Goal: Transaction & Acquisition: Purchase product/service

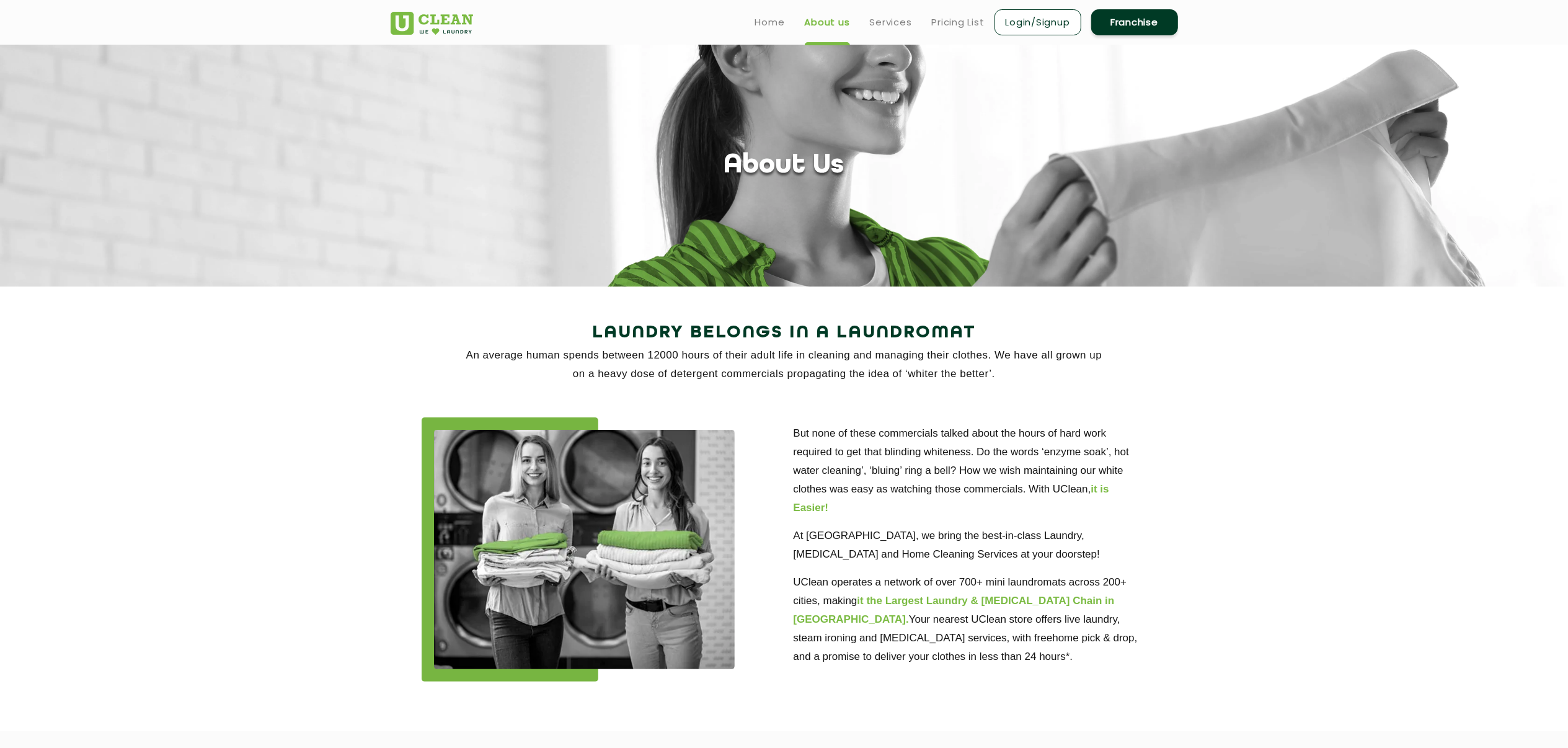
drag, startPoint x: 2397, startPoint y: 601, endPoint x: 1085, endPoint y: 333, distance: 1339.1
click at [1045, 333] on section "Laundry Belongs in a Laundromat An average human spends between 12000 hours of …" at bounding box center [784, 509] width 1568 height 445
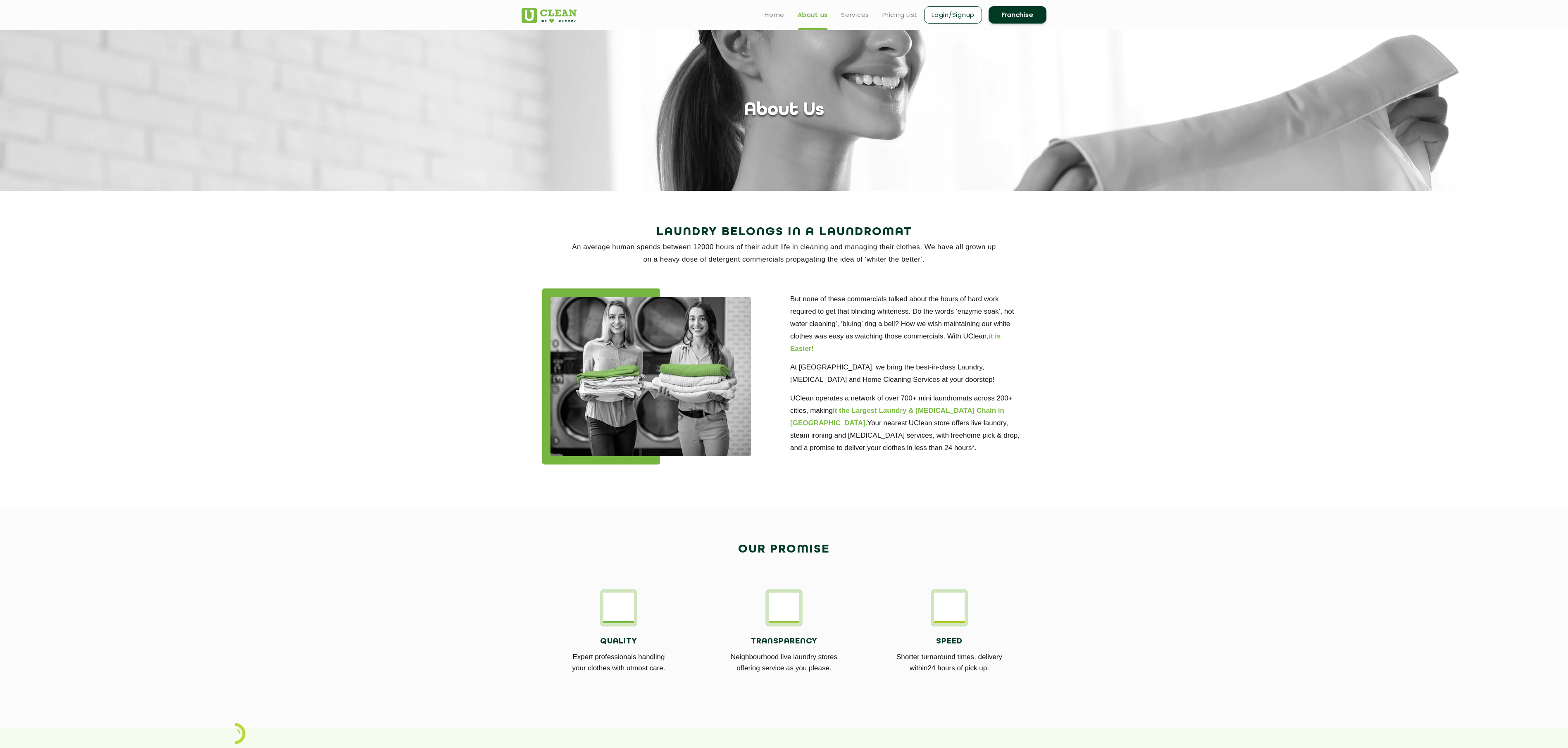
click at [696, 253] on section "Laundry Belongs in a Laundromat An average human spends between 12000 hours of …" at bounding box center [784, 349] width 1568 height 317
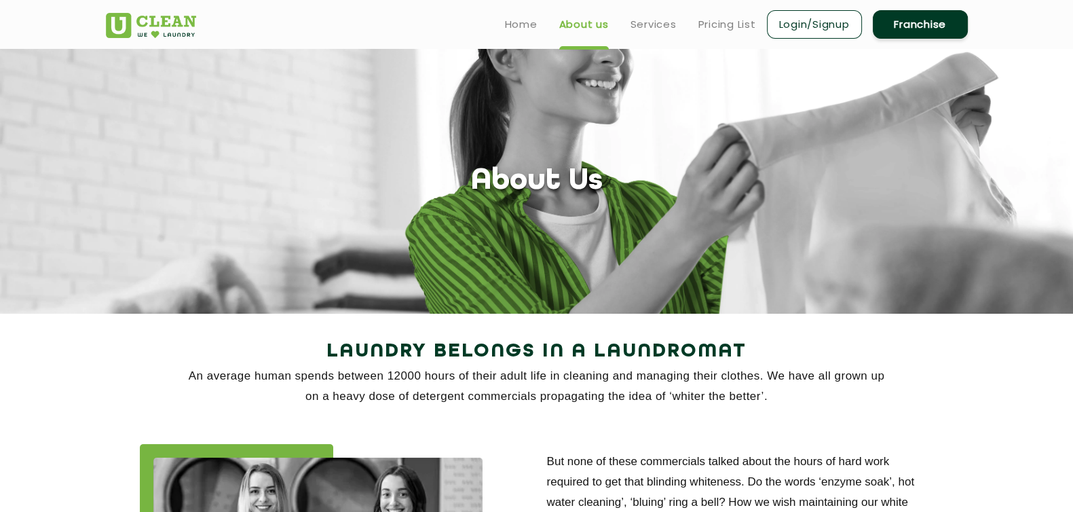
click at [511, 32] on ul "Home About us Services Pricing List Login/Signup Franchise" at bounding box center [731, 24] width 474 height 32
click at [526, 21] on link "Home" at bounding box center [521, 24] width 33 height 16
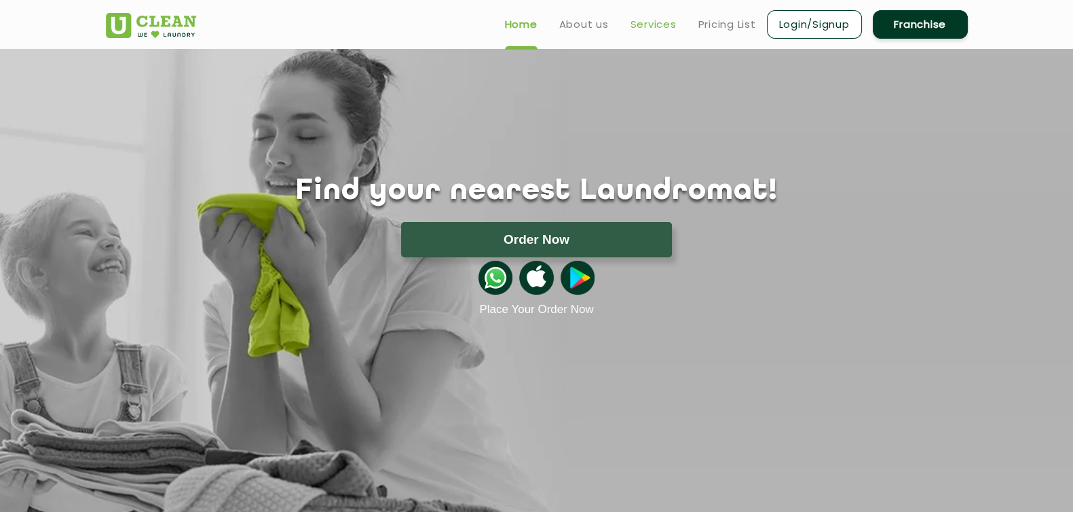
click at [642, 23] on link "Services" at bounding box center [654, 24] width 46 height 16
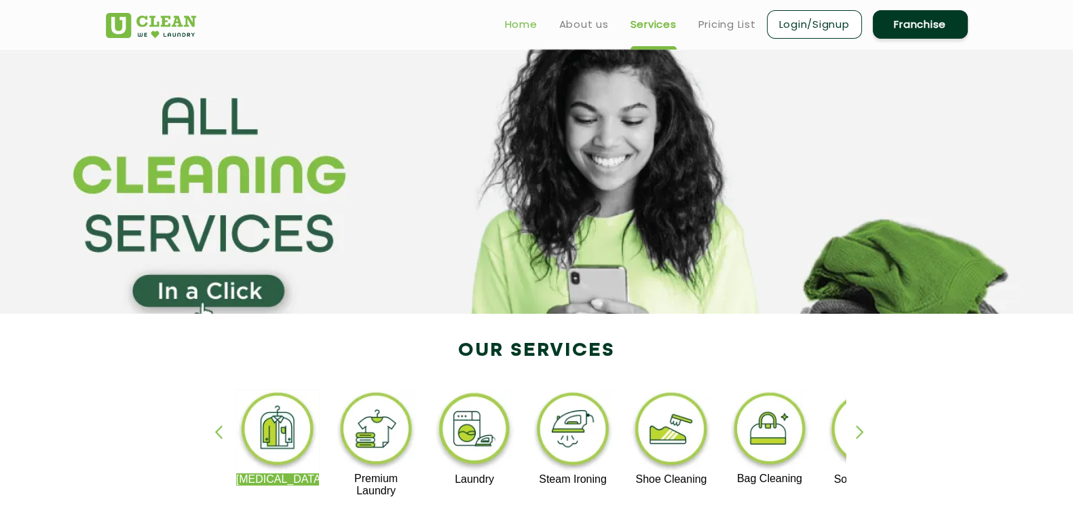
click at [523, 20] on link "Home" at bounding box center [521, 24] width 33 height 16
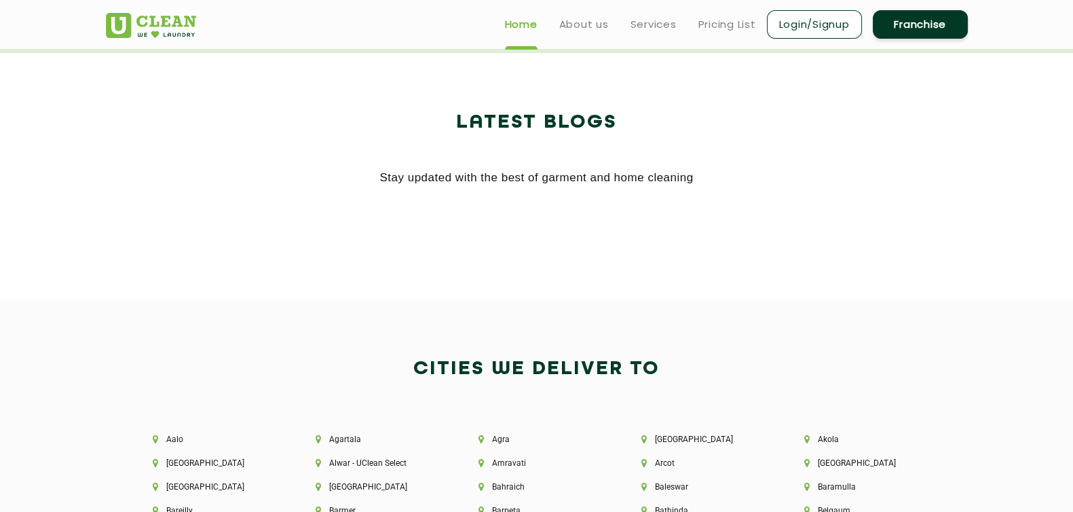
scroll to position [2632, 0]
click at [798, 28] on link "Login/Signup" at bounding box center [814, 24] width 95 height 29
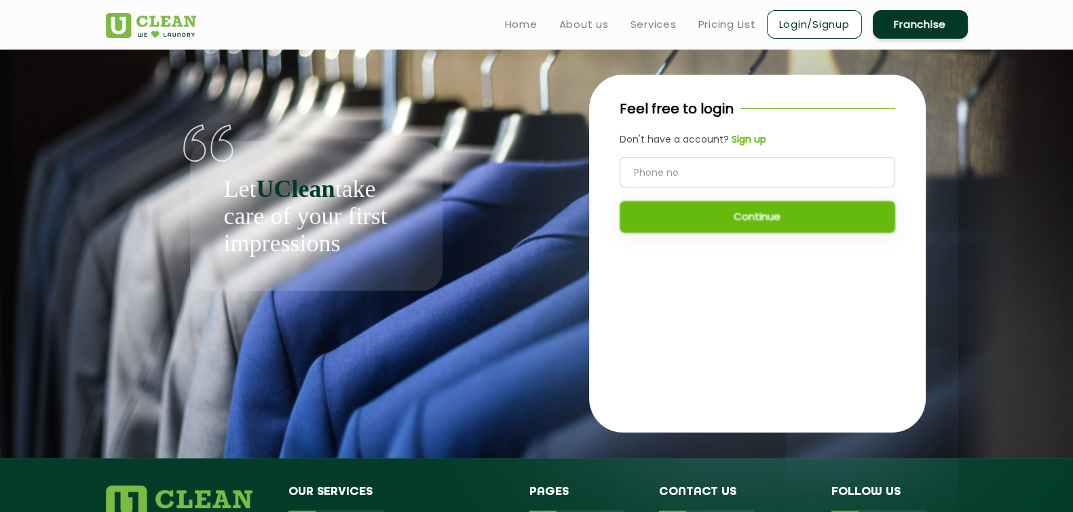
click at [713, 169] on input "tel" at bounding box center [758, 172] width 276 height 31
type input "9381284161"
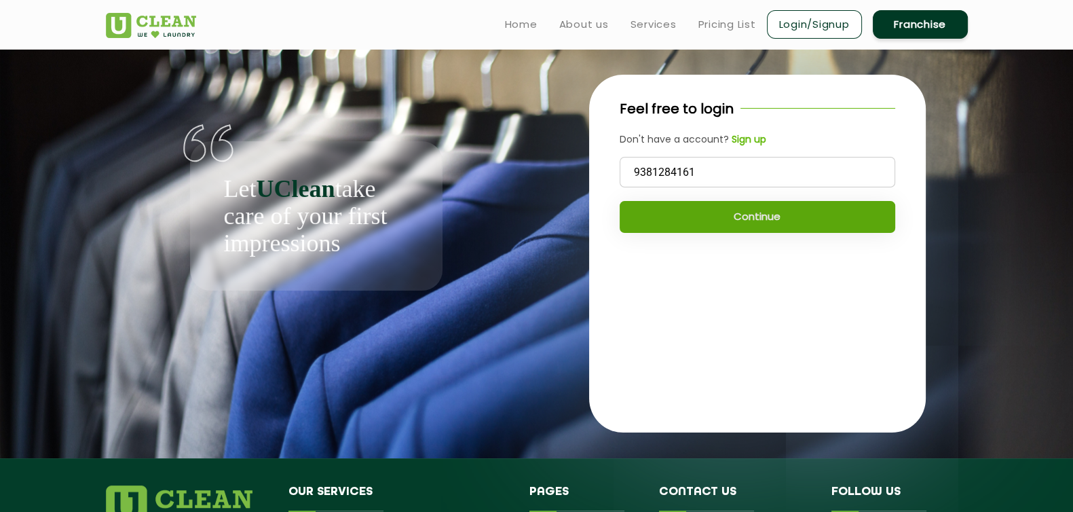
click at [724, 208] on button "Continue" at bounding box center [758, 217] width 276 height 32
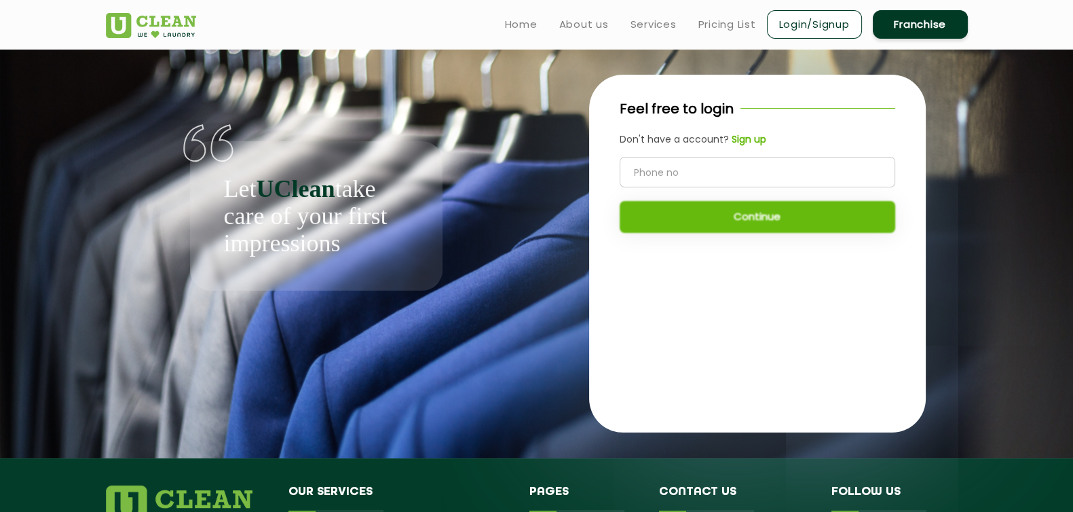
click at [642, 170] on input "tel" at bounding box center [758, 172] width 276 height 31
type input "9885338878"
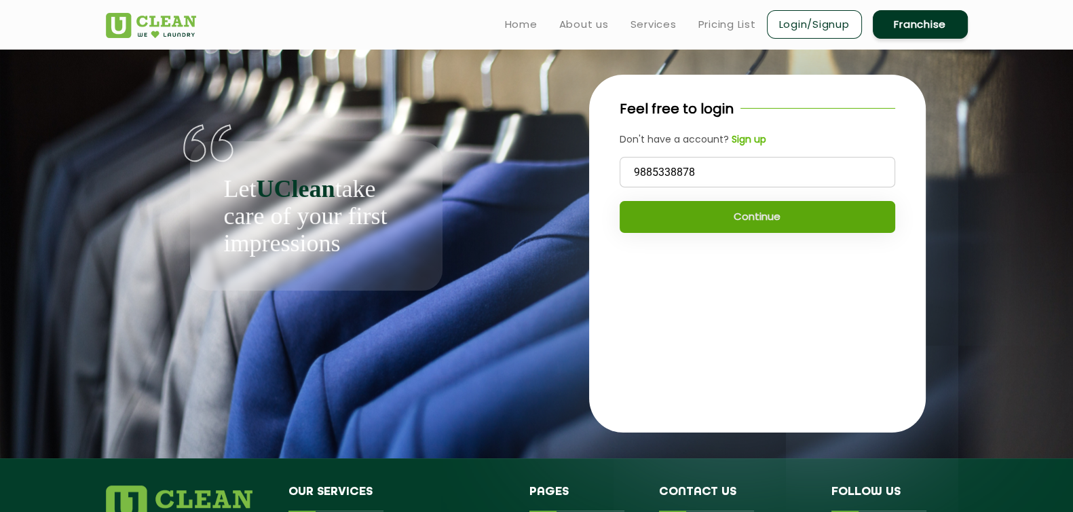
click at [741, 215] on button "Continue" at bounding box center [758, 217] width 276 height 32
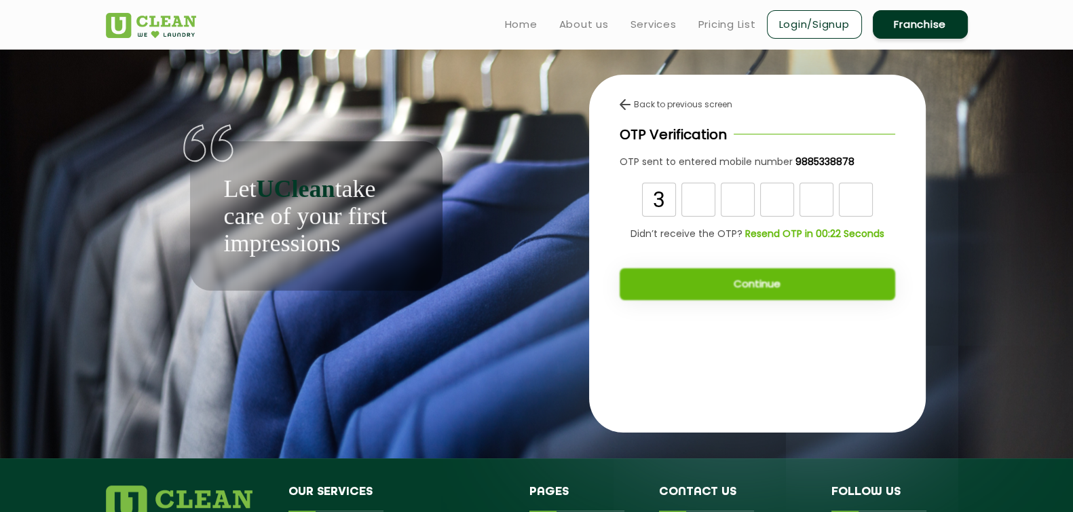
type input "3"
type input "5"
type input "1"
type input "2"
type input "8"
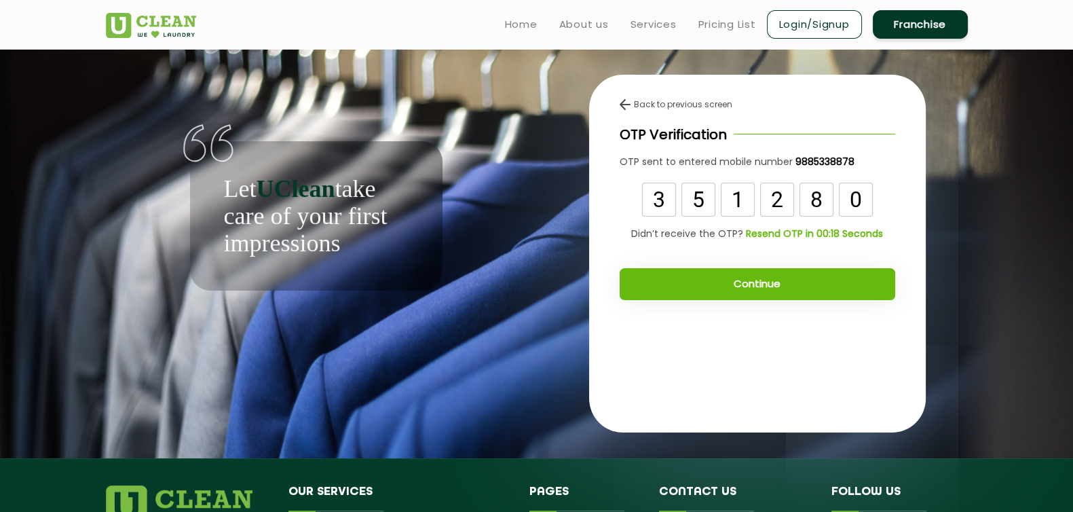
type input "0"
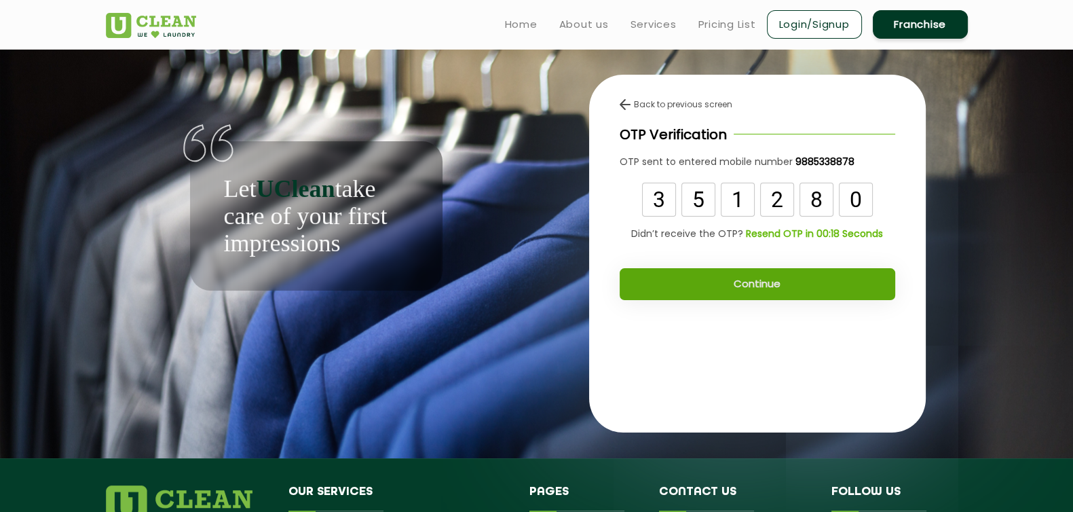
click at [754, 281] on button "Continue" at bounding box center [758, 284] width 276 height 32
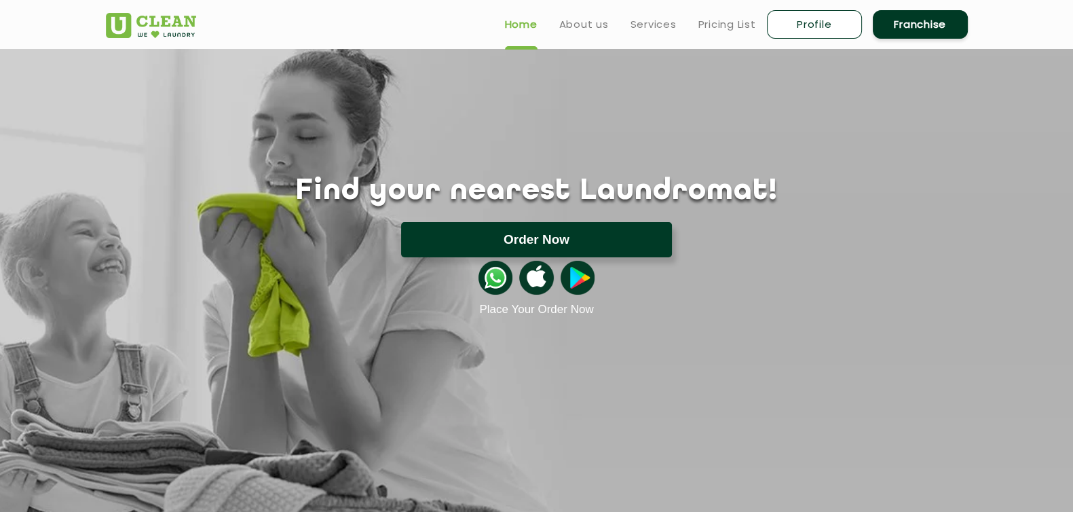
click at [550, 232] on button "Order Now" at bounding box center [536, 239] width 271 height 35
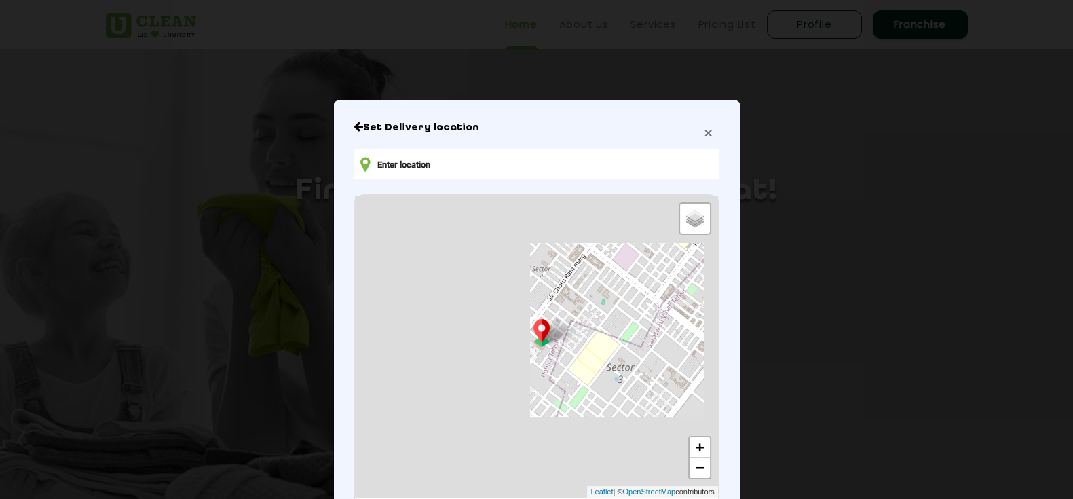
click at [704, 130] on span "×" at bounding box center [708, 133] width 8 height 16
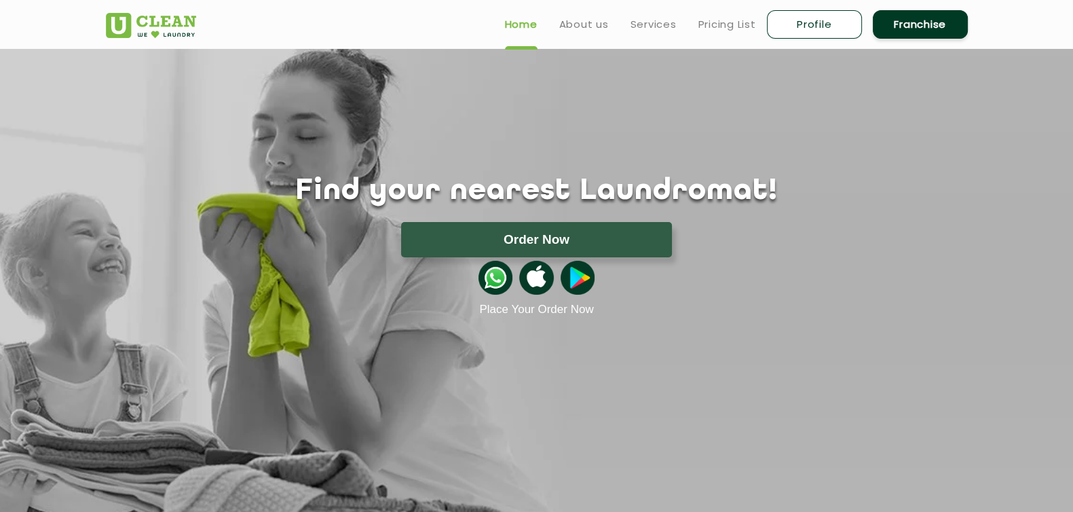
click at [805, 17] on link "Profile" at bounding box center [814, 24] width 95 height 29
select select
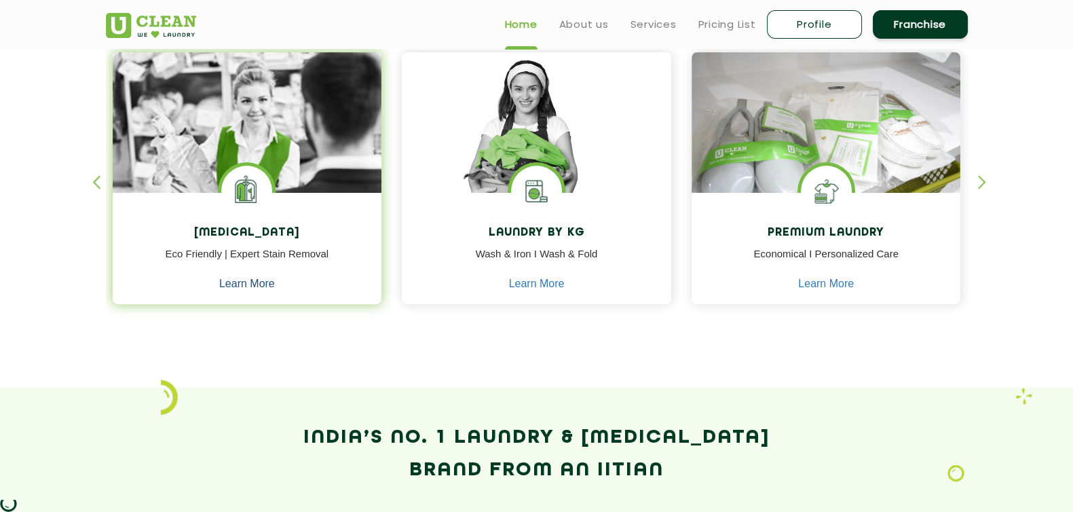
click at [255, 281] on link "Learn More" at bounding box center [247, 284] width 56 height 12
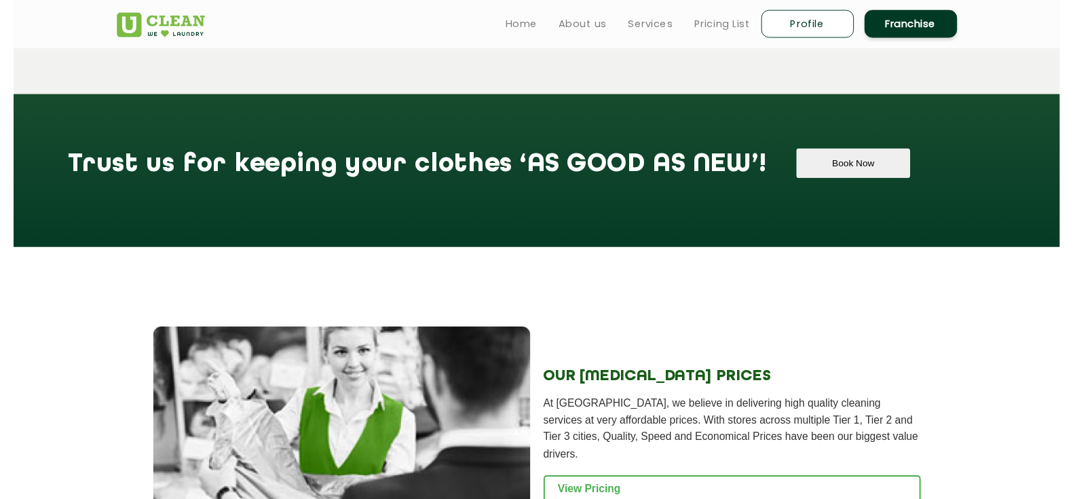
scroll to position [1296, 0]
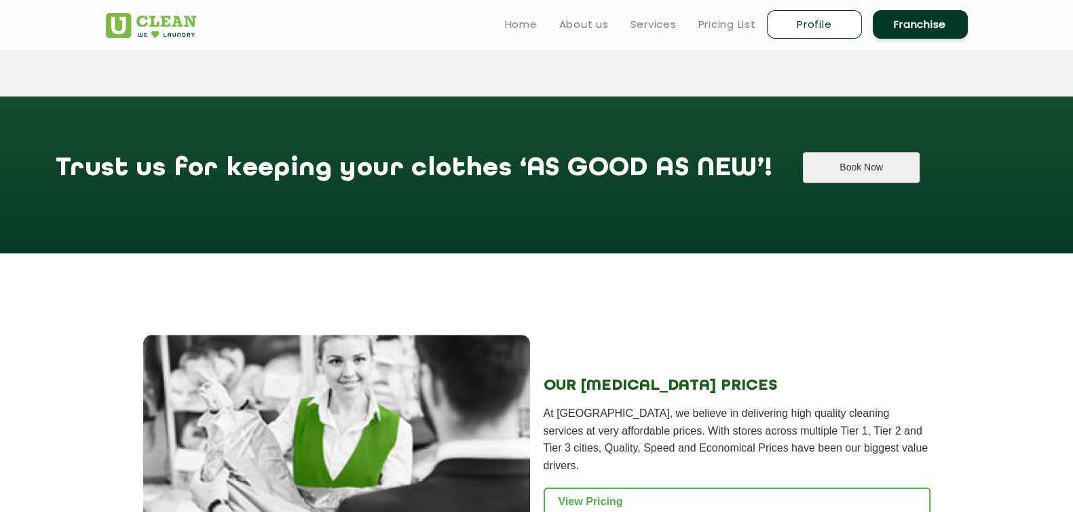
click at [803, 172] on button "Book Now" at bounding box center [861, 167] width 116 height 31
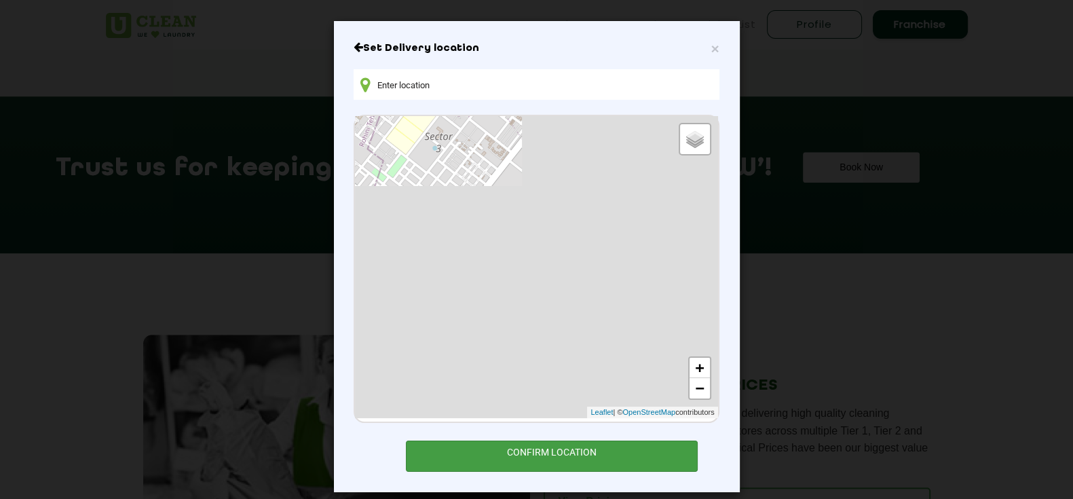
click at [564, 449] on div "CONFIRM LOCATION" at bounding box center [552, 456] width 293 height 31
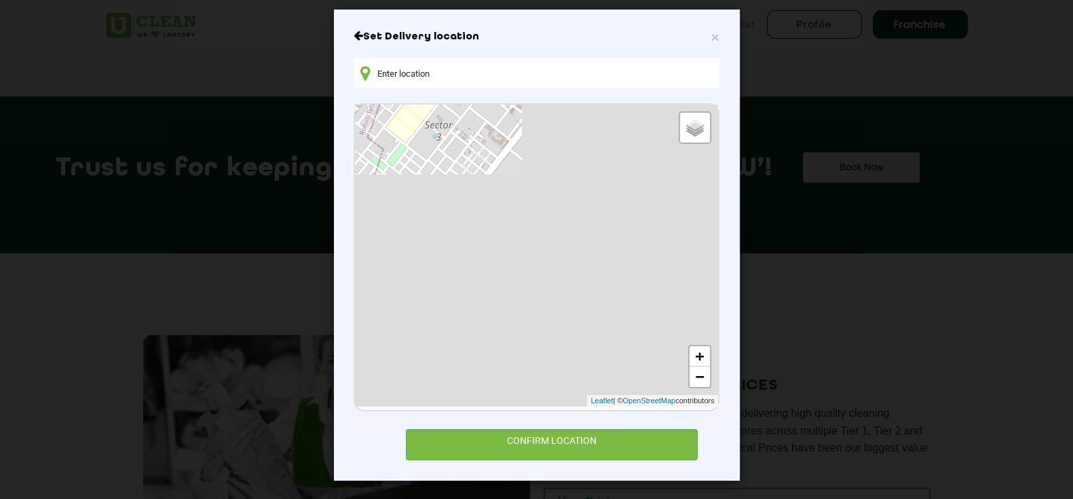
click at [403, 76] on input "text" at bounding box center [536, 73] width 365 height 31
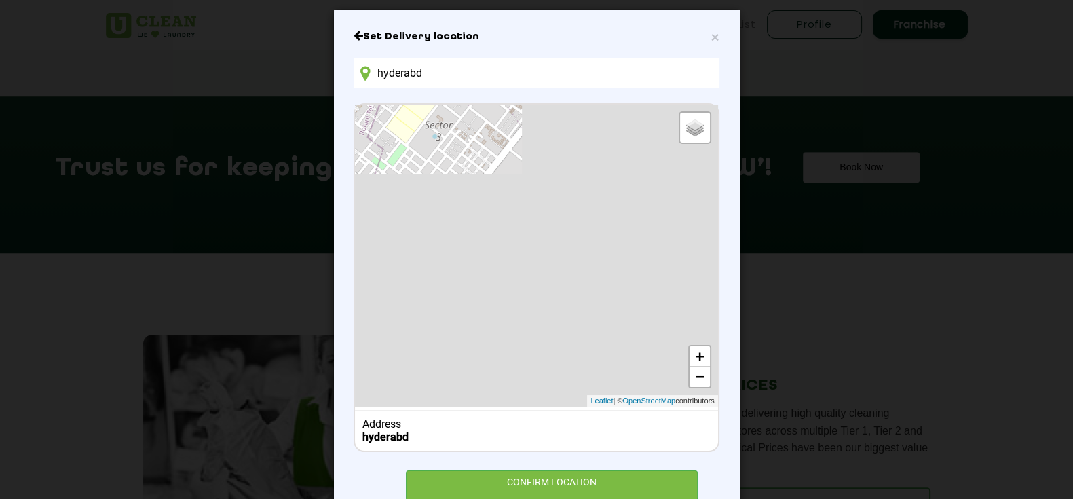
type input "hyderabd"
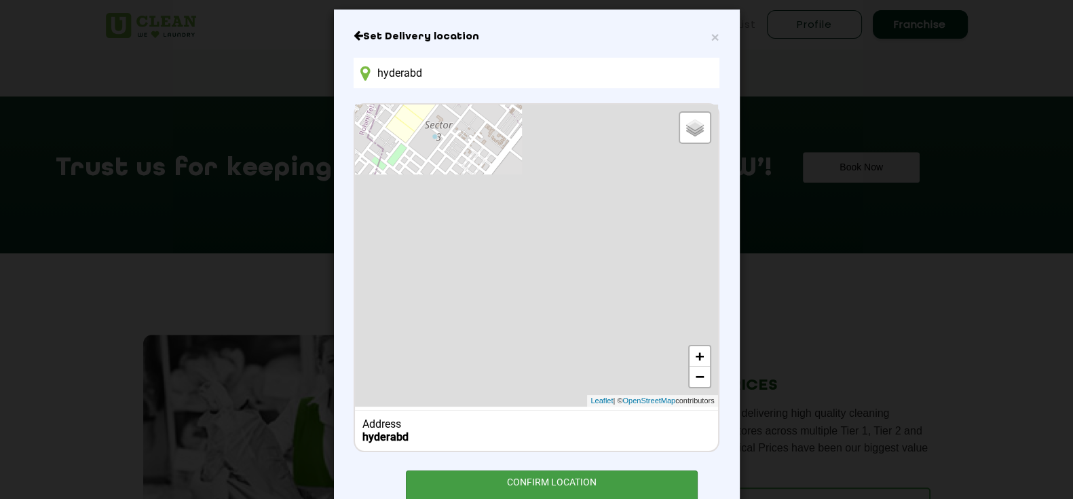
click at [557, 478] on div "CONFIRM LOCATION" at bounding box center [552, 486] width 293 height 31
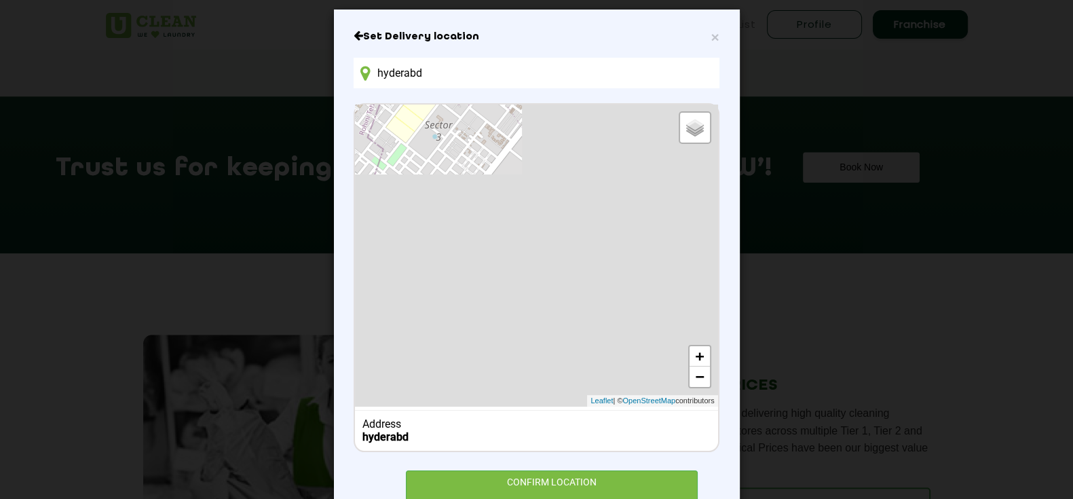
click at [443, 126] on div "Default Satellite + − Leaflet | © OpenStreetMap contributors" at bounding box center [536, 256] width 363 height 302
click at [444, 111] on div "Default Satellite + − Leaflet | © OpenStreetMap contributors" at bounding box center [536, 256] width 363 height 302
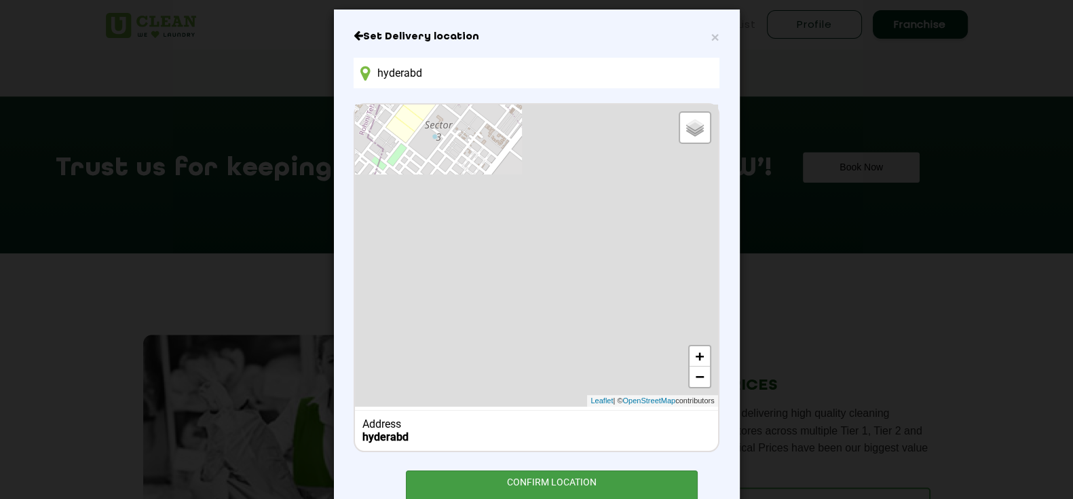
click at [579, 481] on div "CONFIRM LOCATION" at bounding box center [552, 486] width 293 height 31
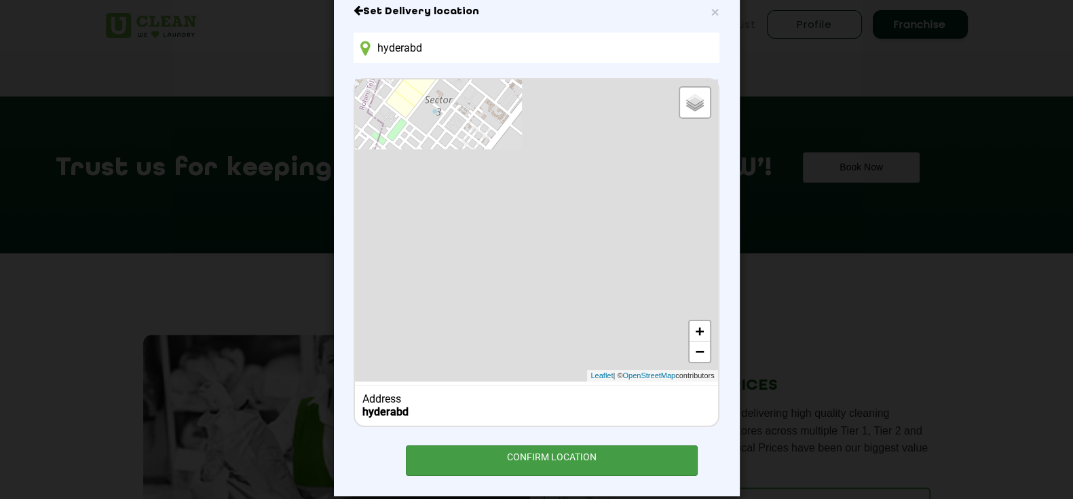
scroll to position [53, 0]
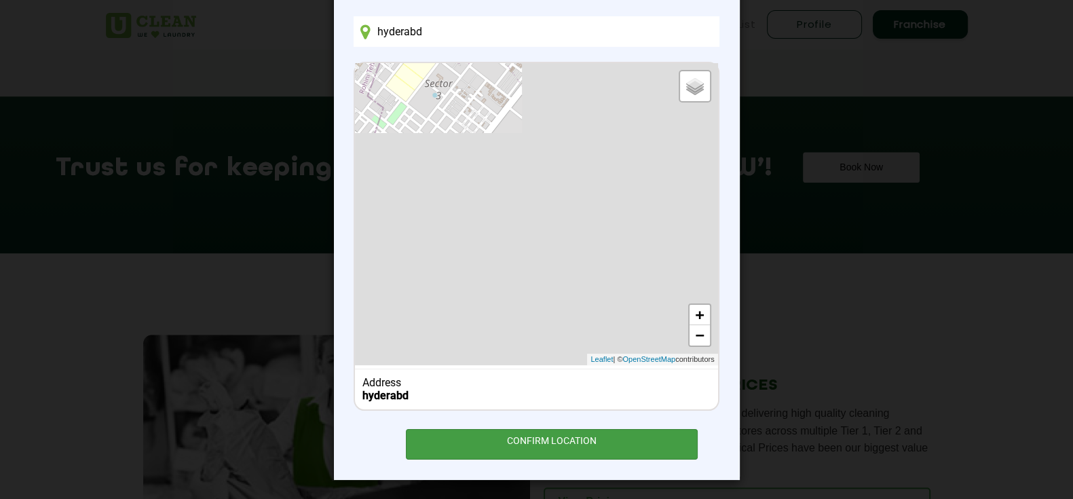
click at [572, 451] on div "CONFIRM LOCATION" at bounding box center [552, 444] width 293 height 31
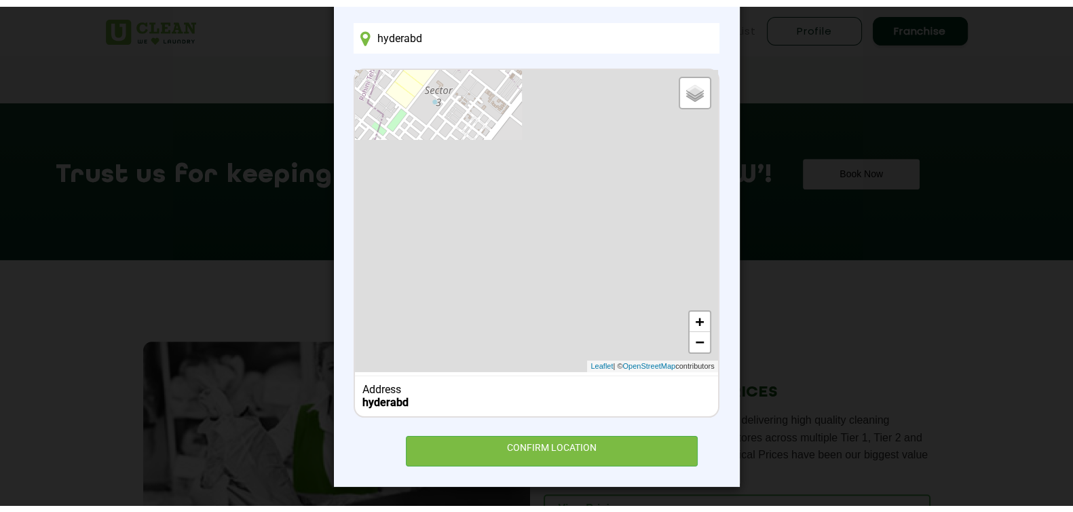
scroll to position [0, 0]
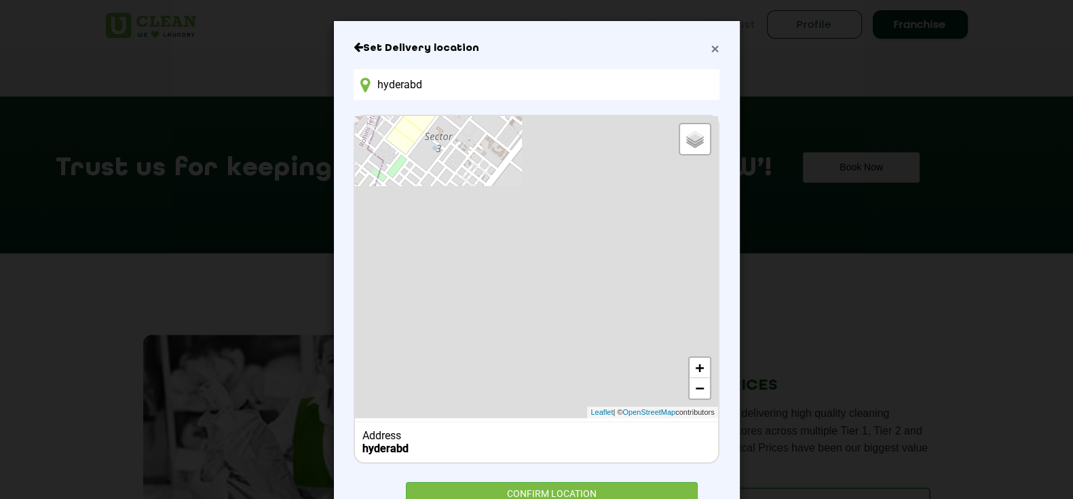
click at [713, 48] on span "×" at bounding box center [715, 49] width 8 height 16
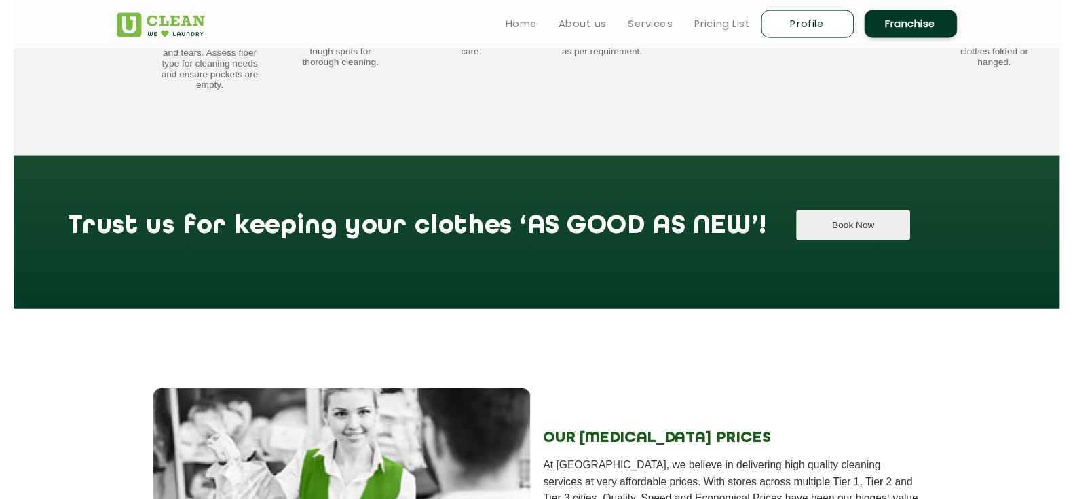
scroll to position [1230, 0]
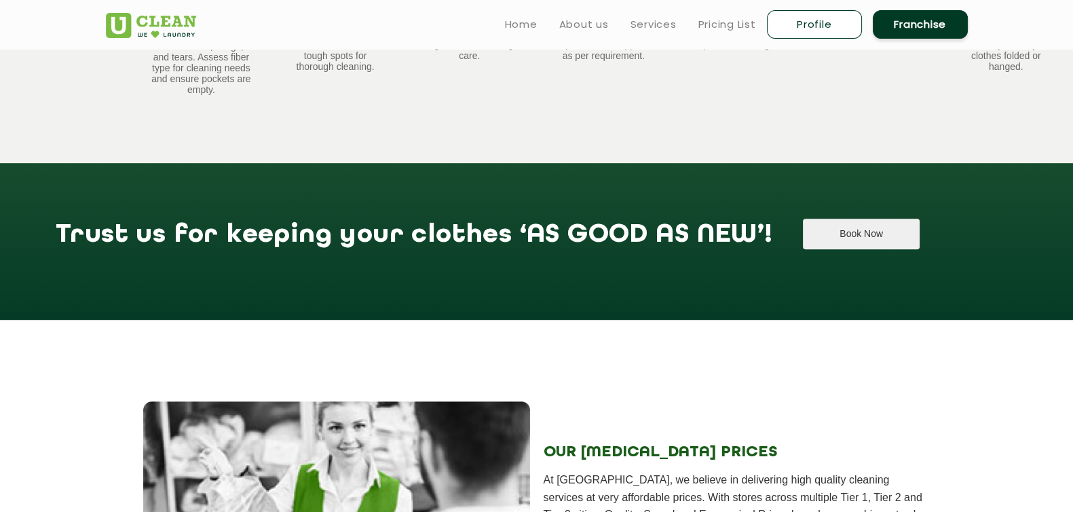
click at [803, 249] on button "Book Now" at bounding box center [861, 234] width 116 height 31
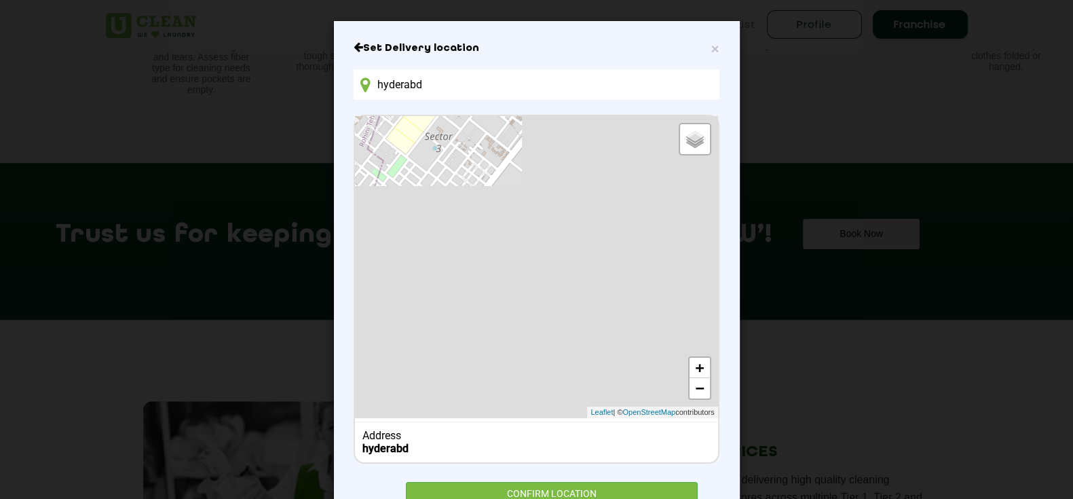
click at [422, 170] on div "Default Satellite + − Leaflet | © OpenStreetMap contributors" at bounding box center [536, 267] width 363 height 302
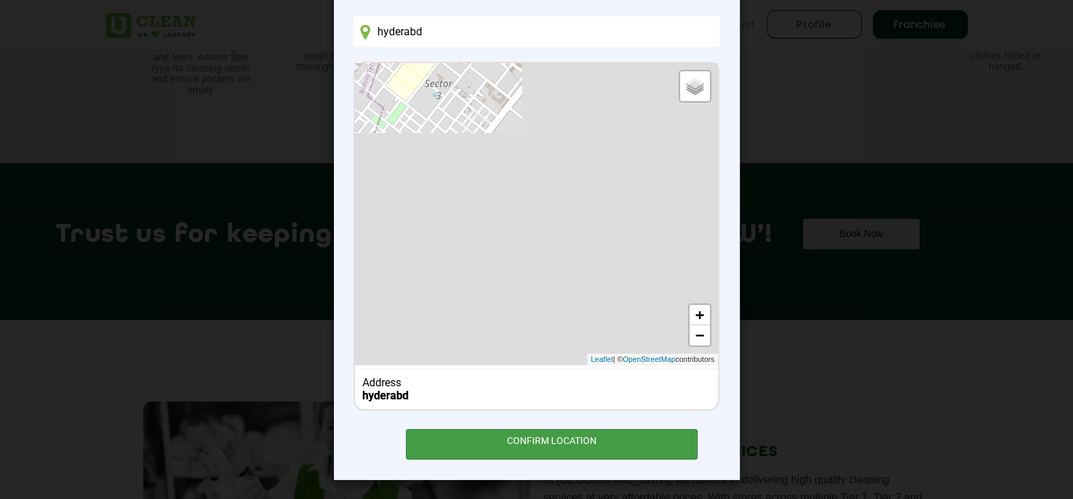
click at [492, 445] on div "CONFIRM LOCATION" at bounding box center [552, 444] width 293 height 31
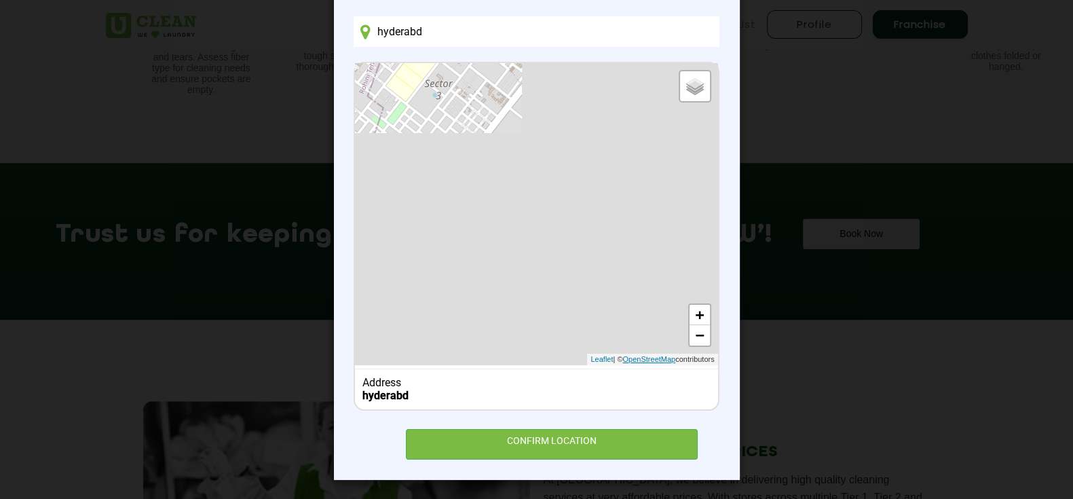
click at [631, 356] on link "OpenStreetMap" at bounding box center [649, 360] width 53 height 12
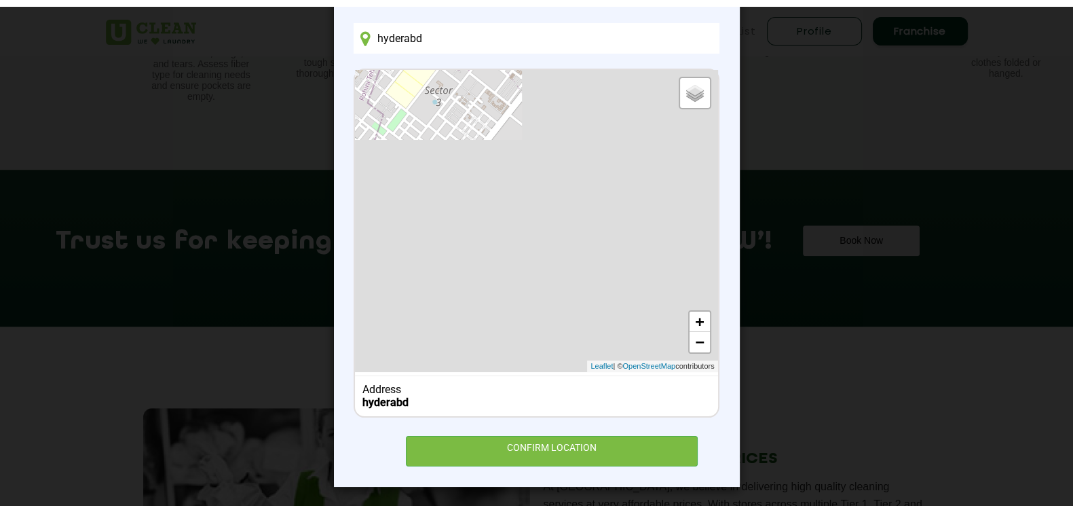
scroll to position [0, 0]
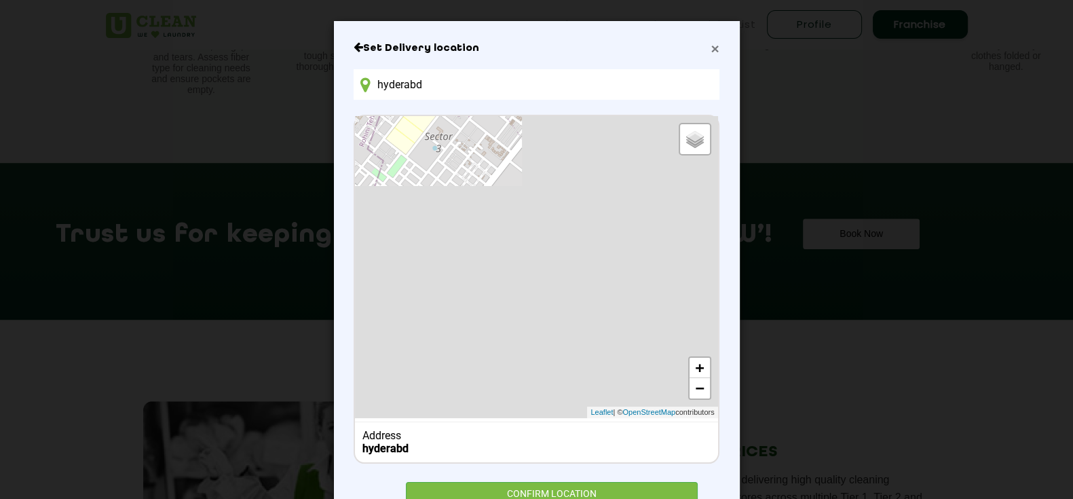
click at [711, 45] on span "×" at bounding box center [715, 49] width 8 height 16
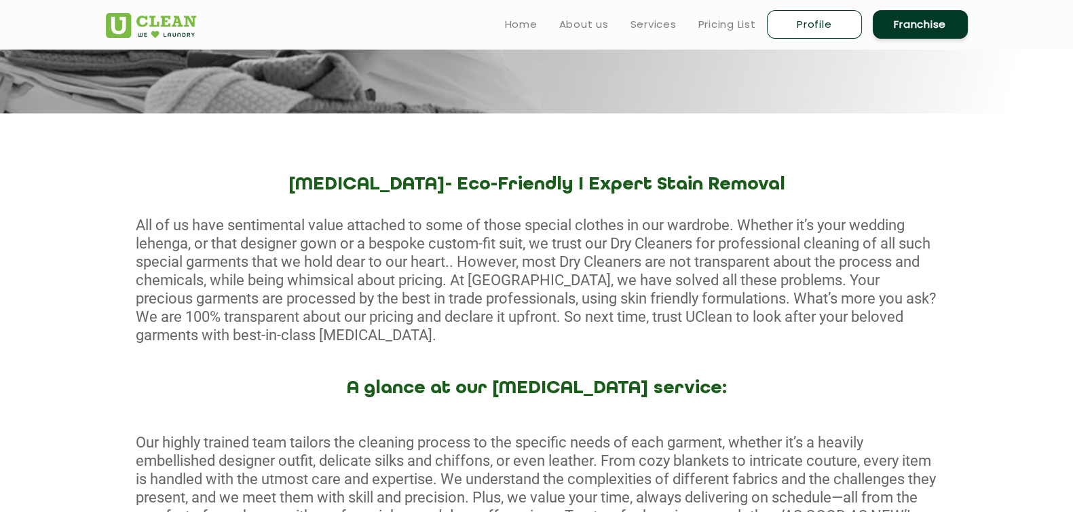
scroll to position [370, 0]
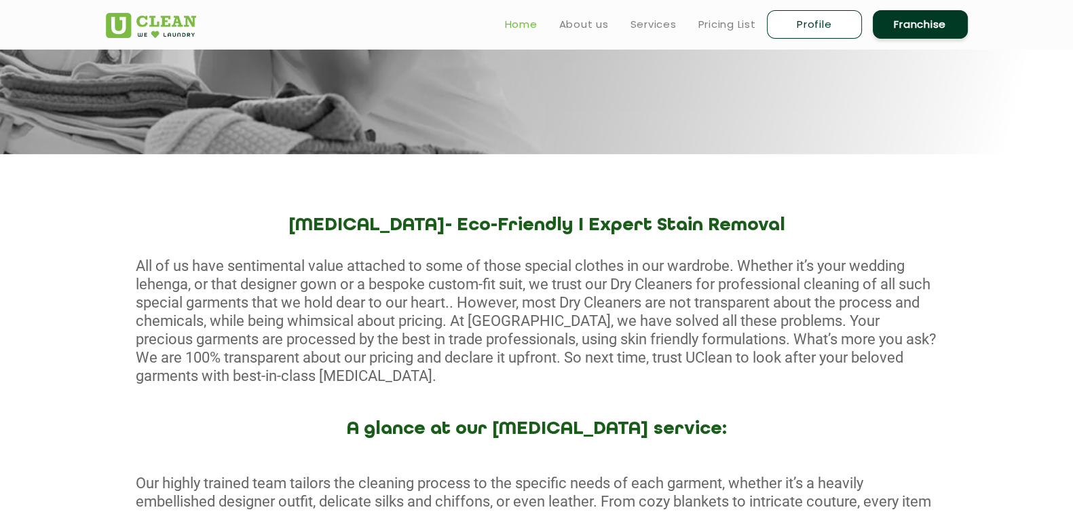
click at [513, 17] on link "Home" at bounding box center [521, 24] width 33 height 16
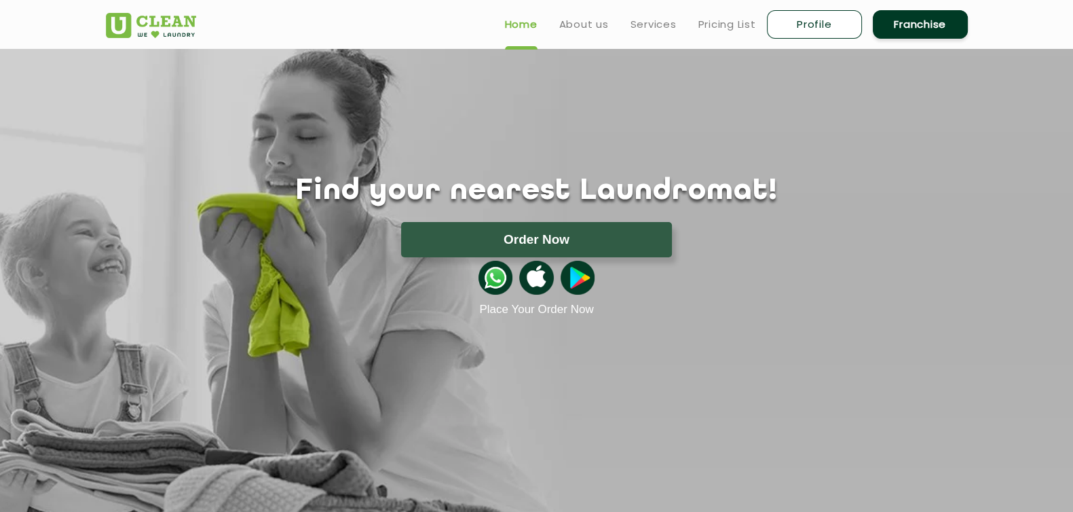
click at [585, 232] on button "Order Now" at bounding box center [536, 239] width 271 height 35
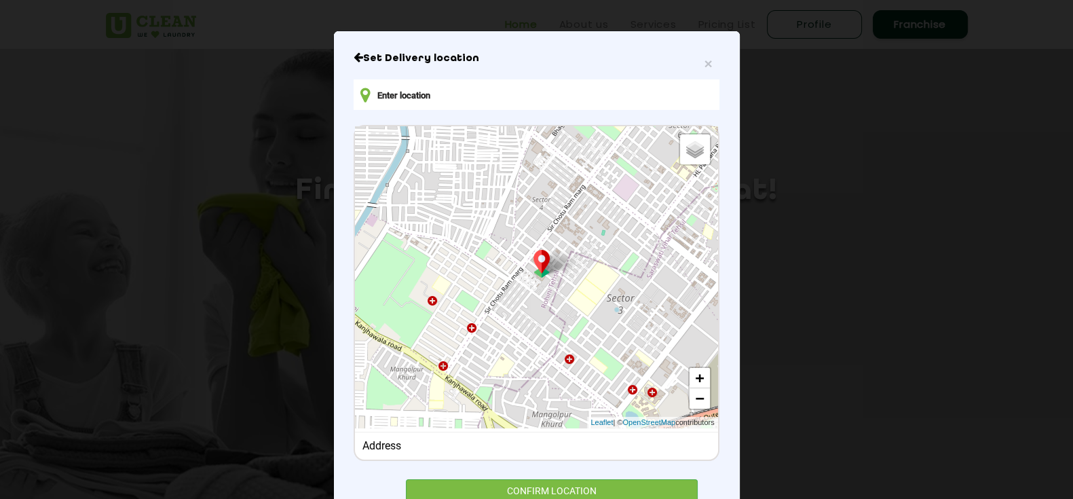
scroll to position [122, 0]
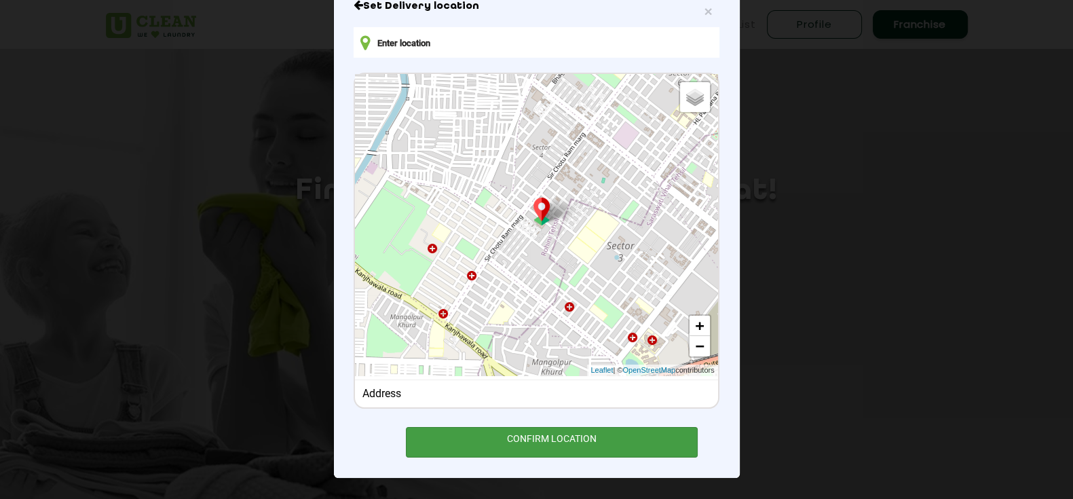
click at [564, 436] on div "CONFIRM LOCATION" at bounding box center [552, 442] width 293 height 31
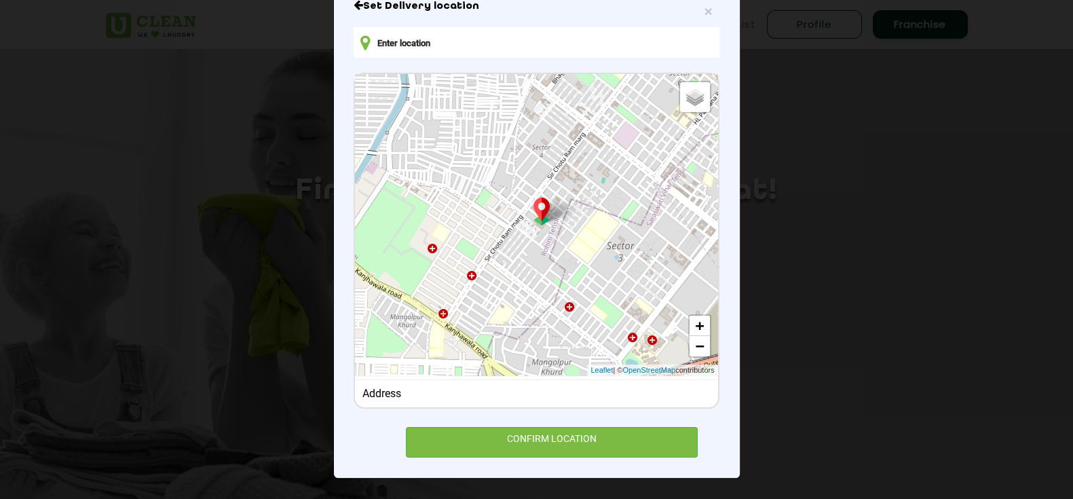
click at [420, 45] on input "text" at bounding box center [536, 42] width 365 height 31
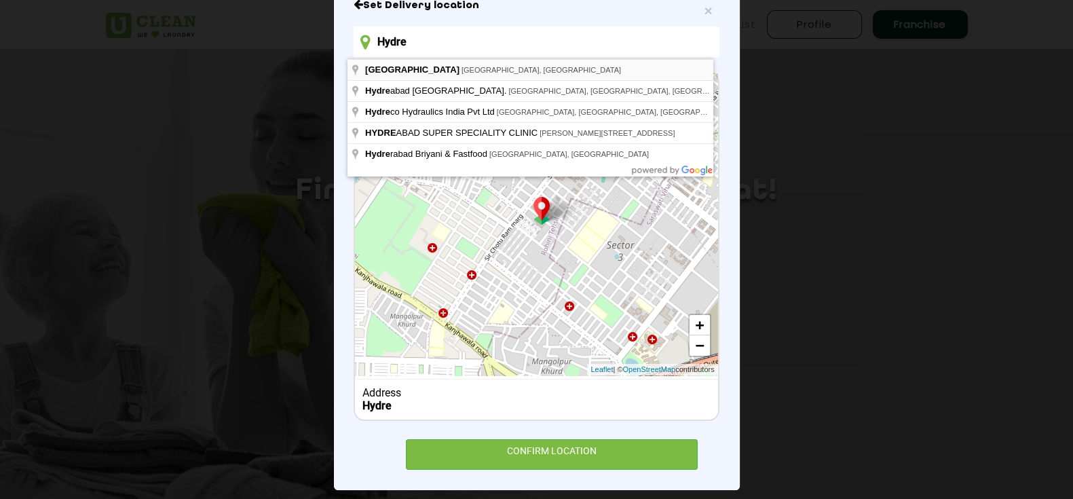
type input "Hyderabad, Telangana, India"
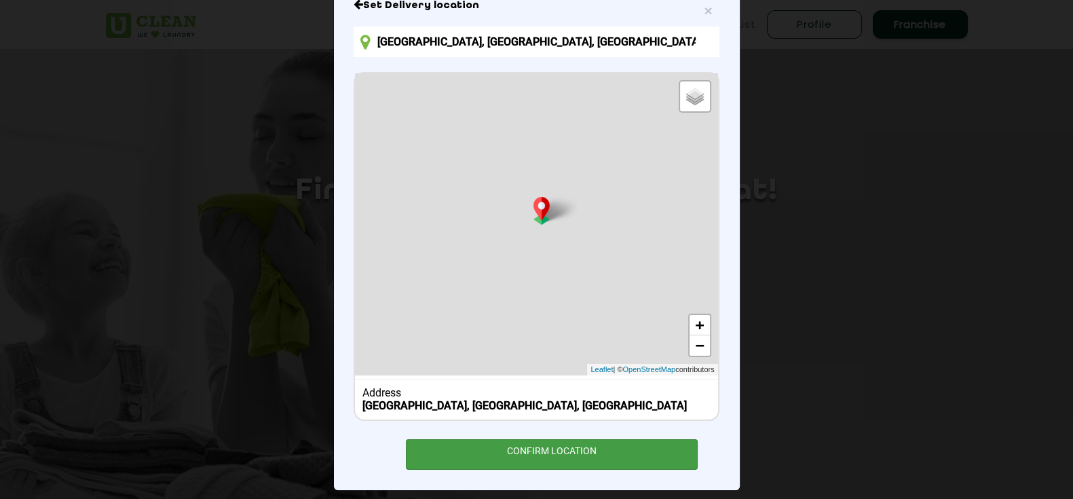
click at [513, 446] on div "CONFIRM LOCATION" at bounding box center [552, 454] width 293 height 31
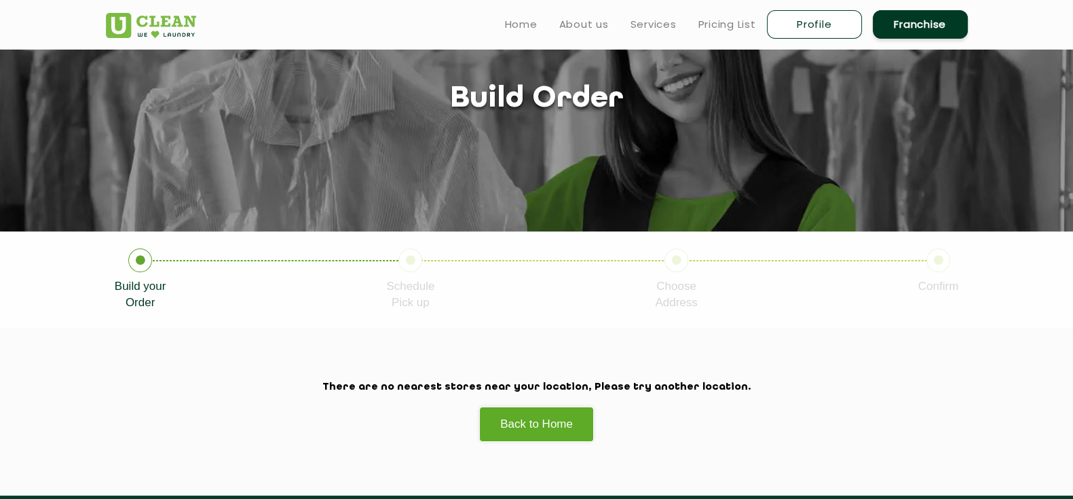
scroll to position [79, 0]
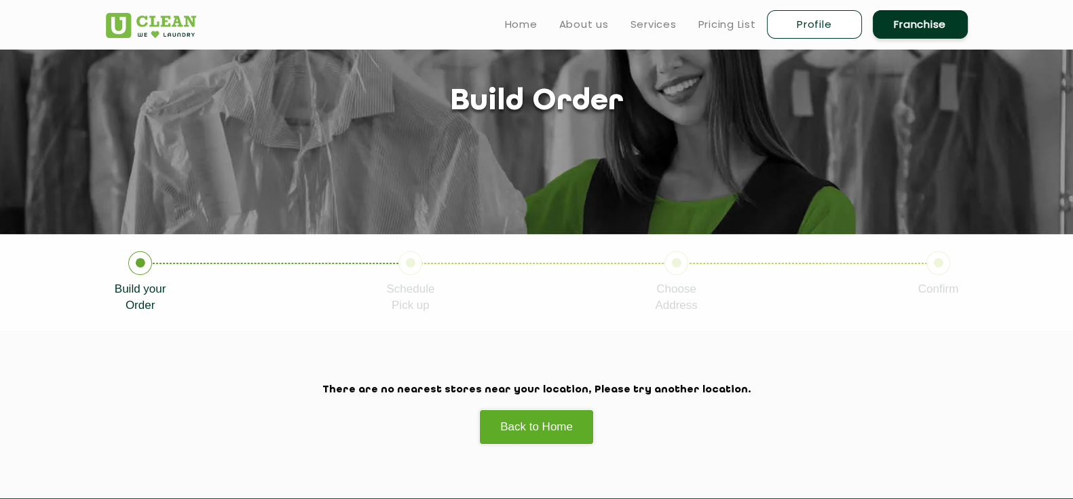
click at [136, 263] on icon at bounding box center [140, 263] width 24 height 24
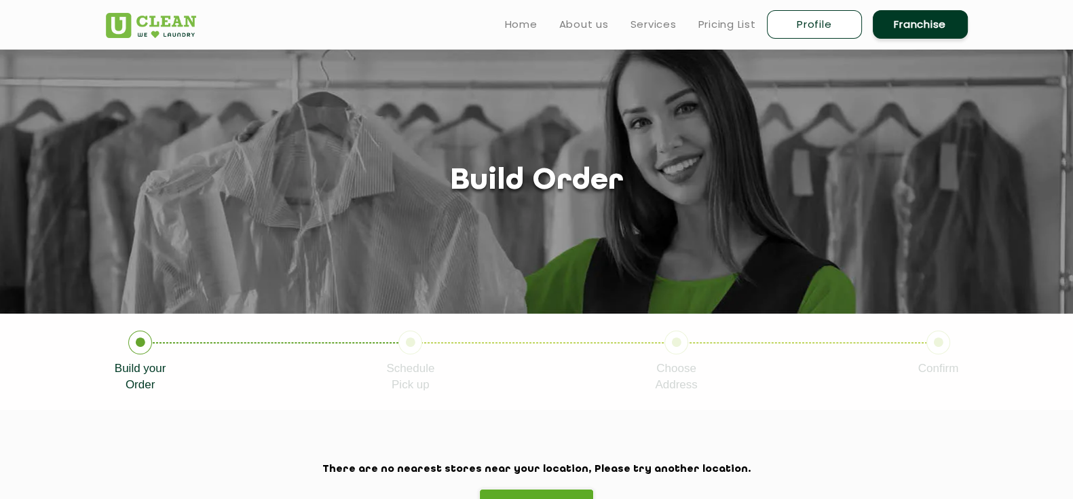
click at [413, 343] on icon at bounding box center [411, 343] width 24 height 24
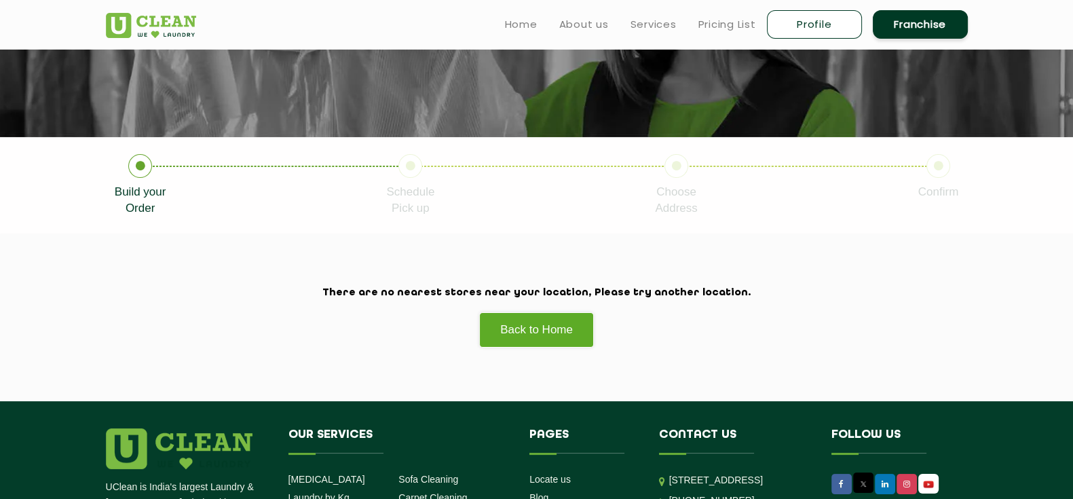
scroll to position [176, 0]
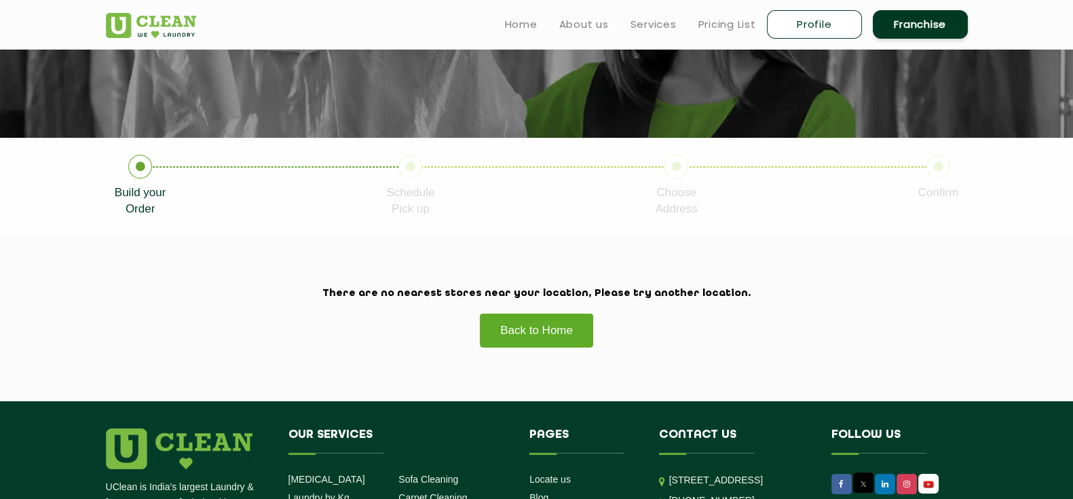
click at [557, 339] on link "Back to Home" at bounding box center [536, 330] width 115 height 35
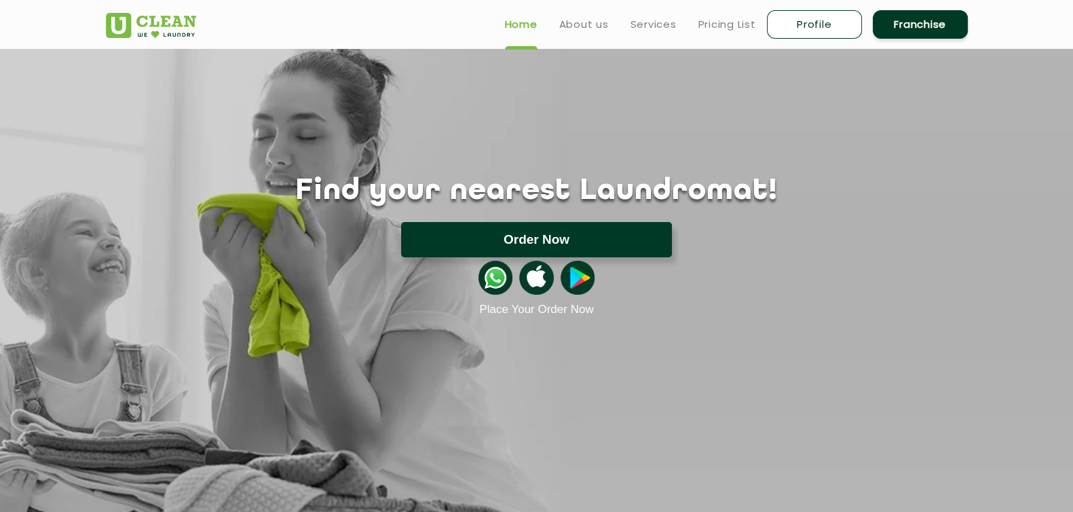
click at [572, 239] on button "Order Now" at bounding box center [536, 239] width 271 height 35
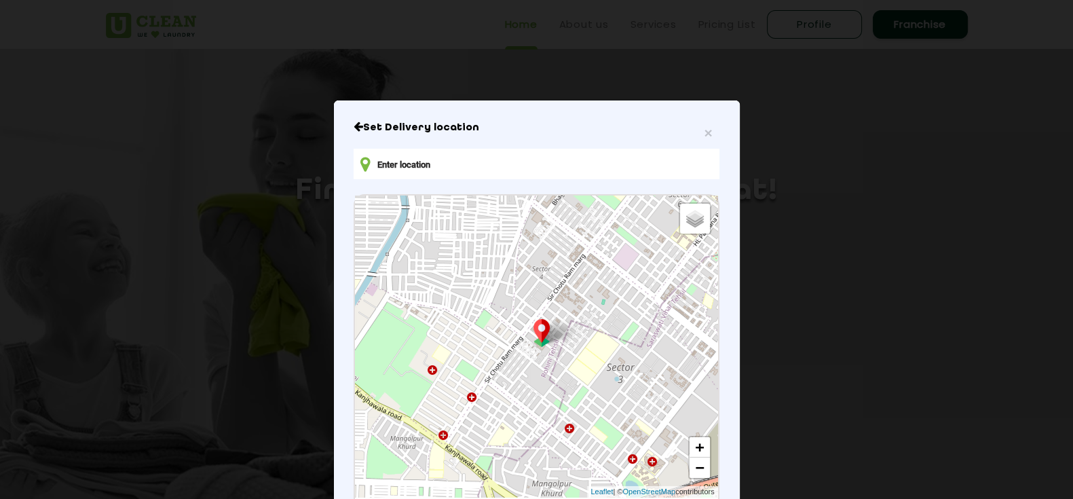
click at [354, 128] on icon "Close" at bounding box center [359, 126] width 10 height 11
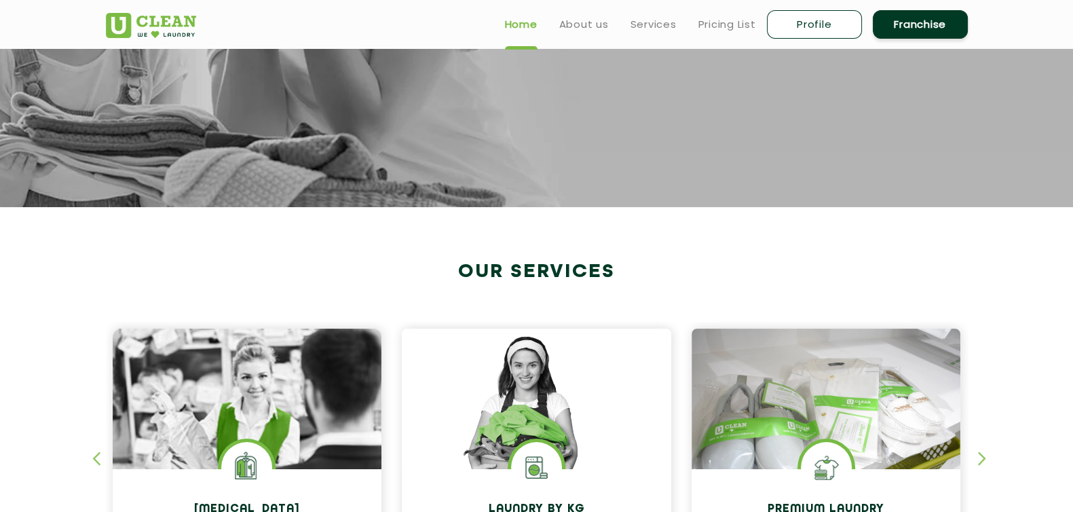
scroll to position [316, 0]
click at [808, 27] on link "Profile" at bounding box center [814, 24] width 95 height 29
select select
